Goal: Information Seeking & Learning: Compare options

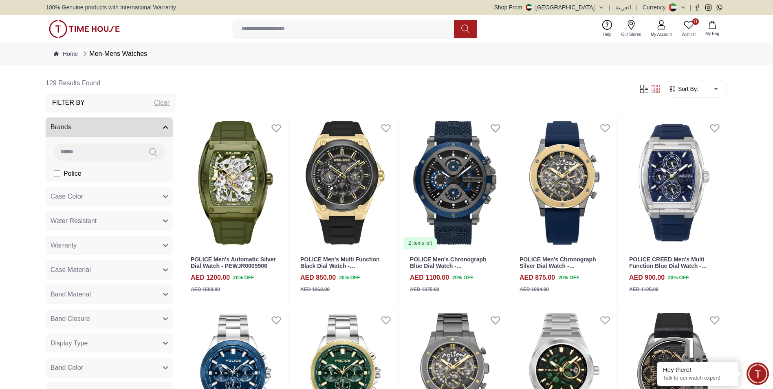
scroll to position [41, 0]
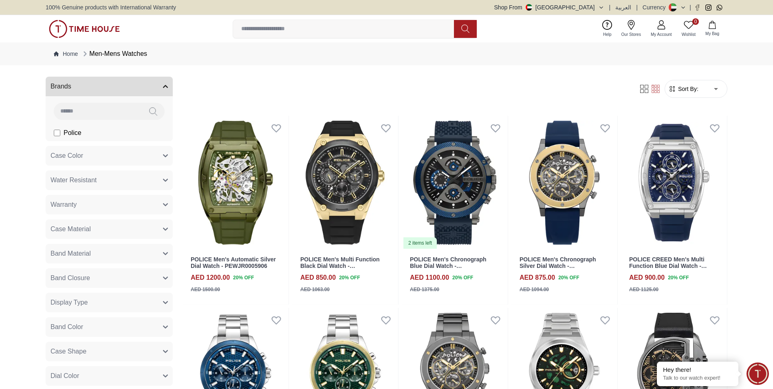
click at [59, 137] on label "Police" at bounding box center [68, 133] width 28 height 10
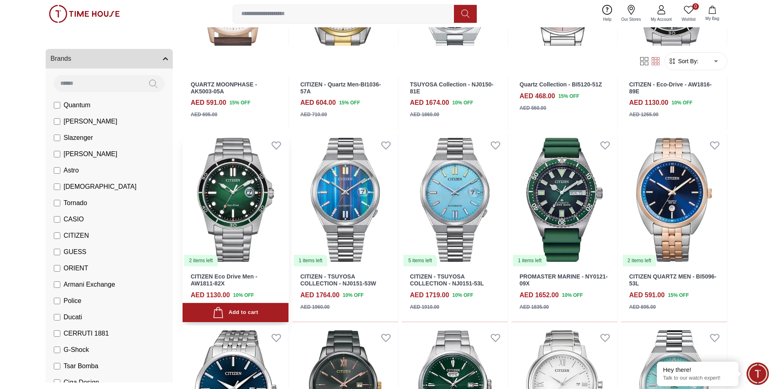
scroll to position [448, 0]
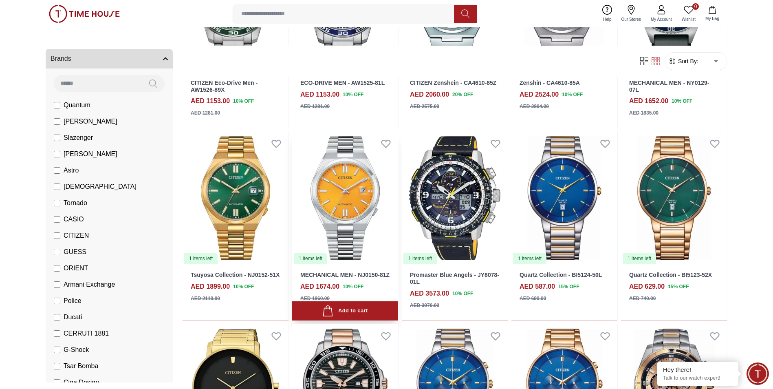
scroll to position [1263, 0]
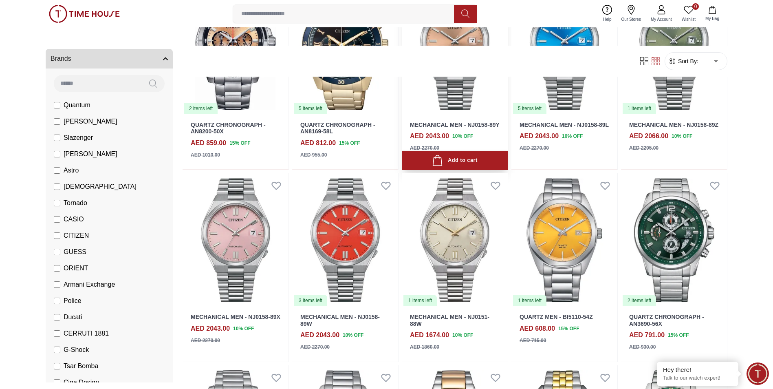
scroll to position [1711, 0]
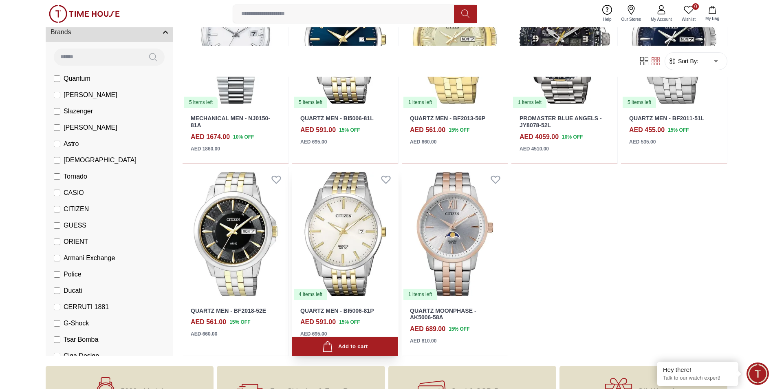
scroll to position [2485, 0]
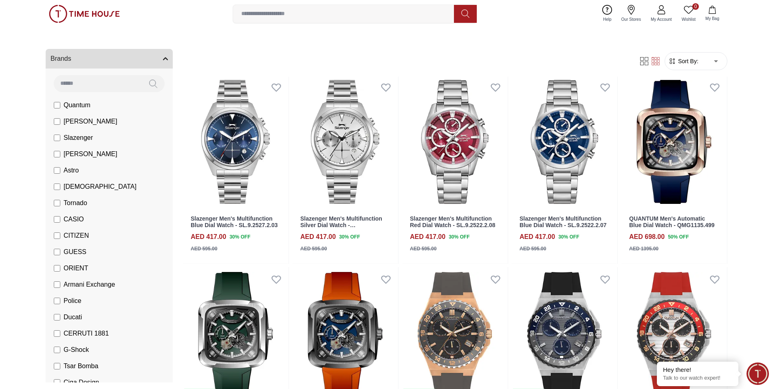
scroll to position [81, 0]
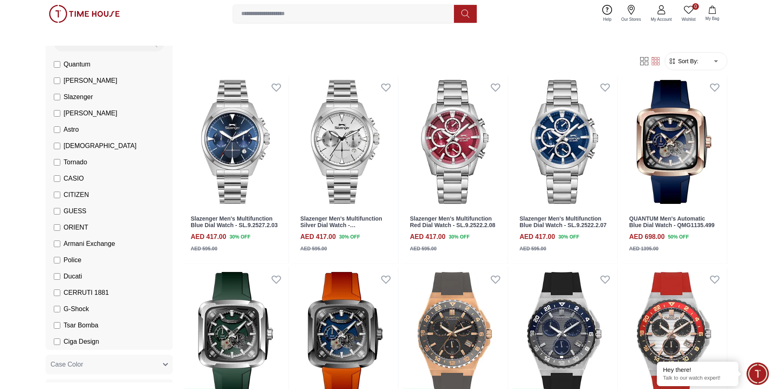
click at [79, 179] on span "CASIO" at bounding box center [74, 179] width 20 height 10
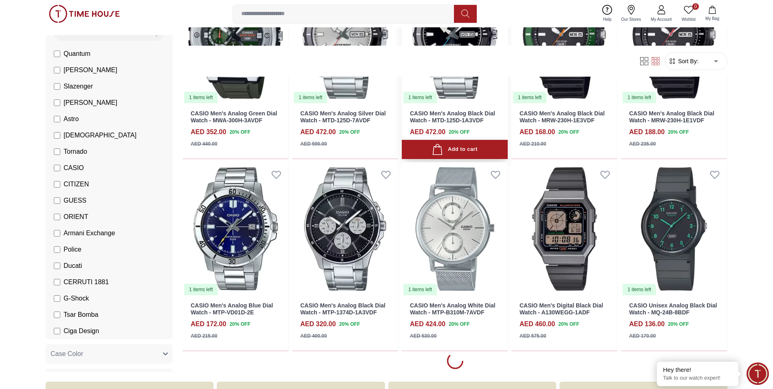
scroll to position [652, 0]
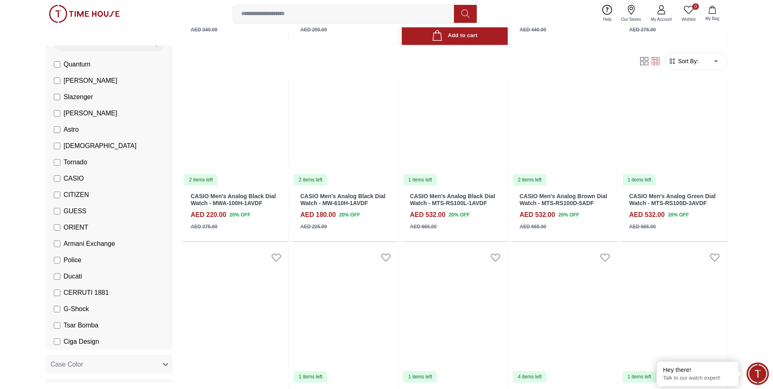
scroll to position [2037, 0]
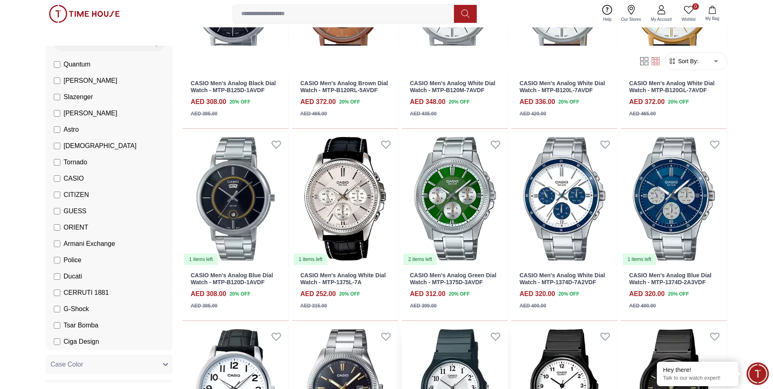
scroll to position [3178, 0]
